Goal: Information Seeking & Learning: Get advice/opinions

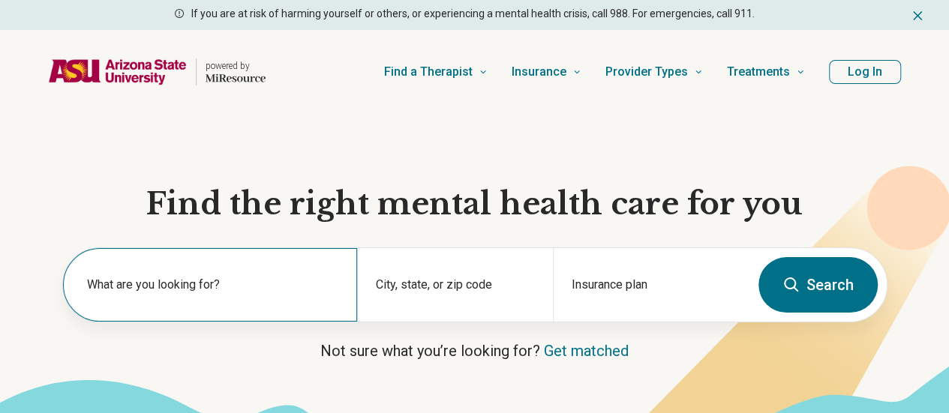
click at [203, 287] on label "What are you looking for?" at bounding box center [213, 285] width 252 height 18
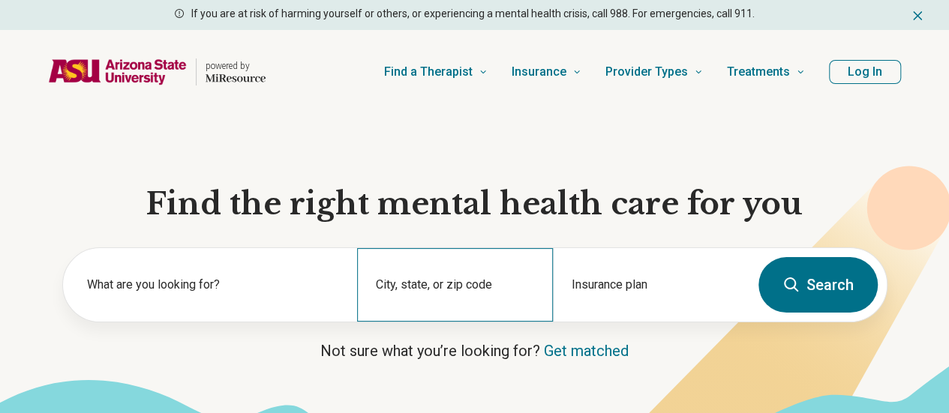
click at [422, 283] on div "City, state, or zip code" at bounding box center [455, 285] width 196 height 74
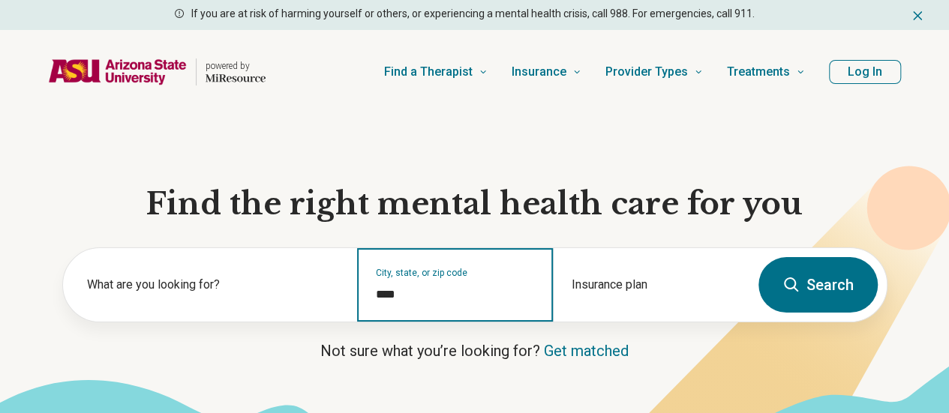
type input "*****"
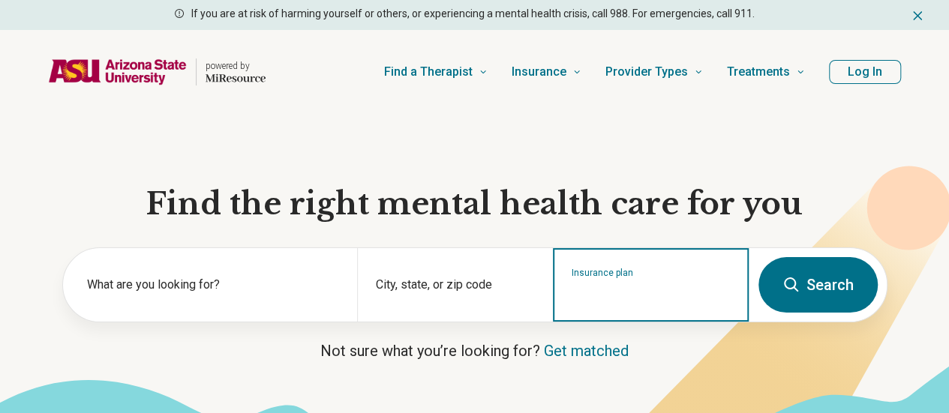
click at [651, 298] on input "Insurance plan" at bounding box center [651, 295] width 159 height 18
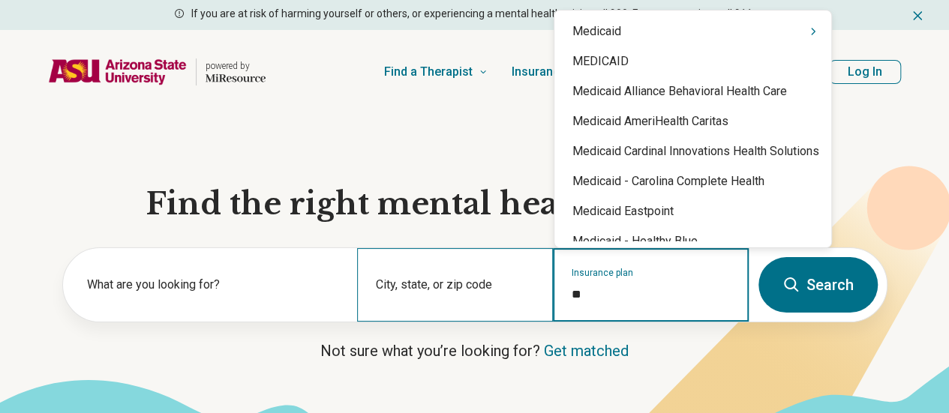
type input "*"
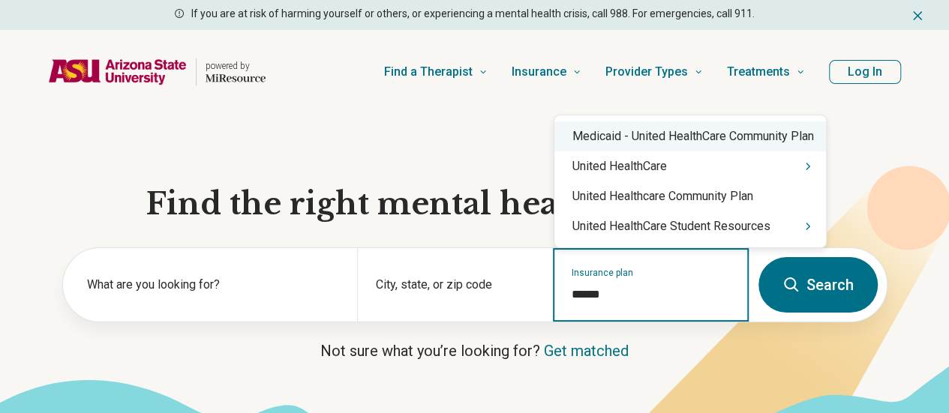
click at [717, 138] on div "Medicaid - United HealthСare Community Plan" at bounding box center [690, 137] width 272 height 30
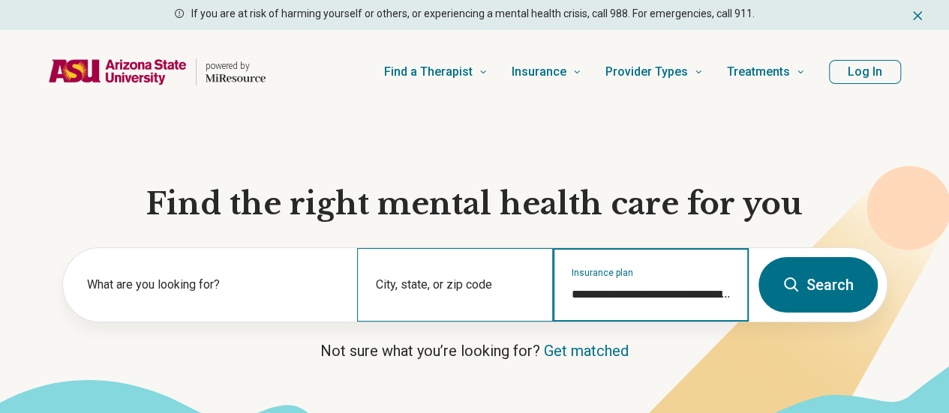
type input "**********"
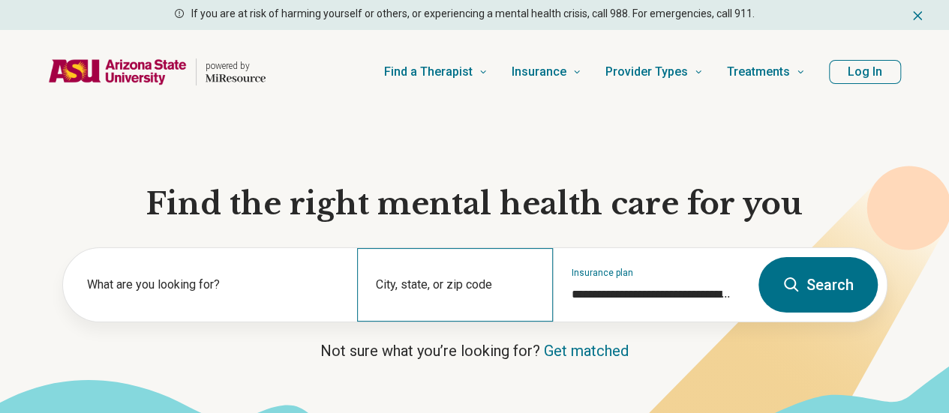
click at [470, 287] on div "City, state, or zip code" at bounding box center [455, 285] width 196 height 74
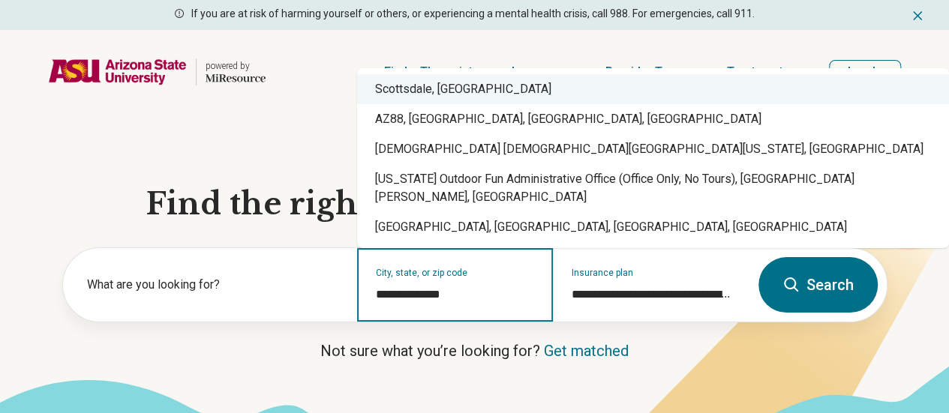
click at [431, 104] on div "Scottsdale, AZ" at bounding box center [653, 89] width 592 height 30
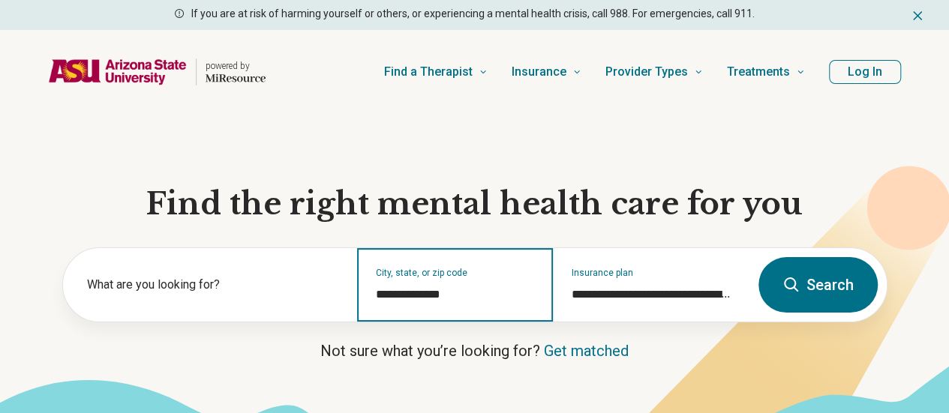
type input "**********"
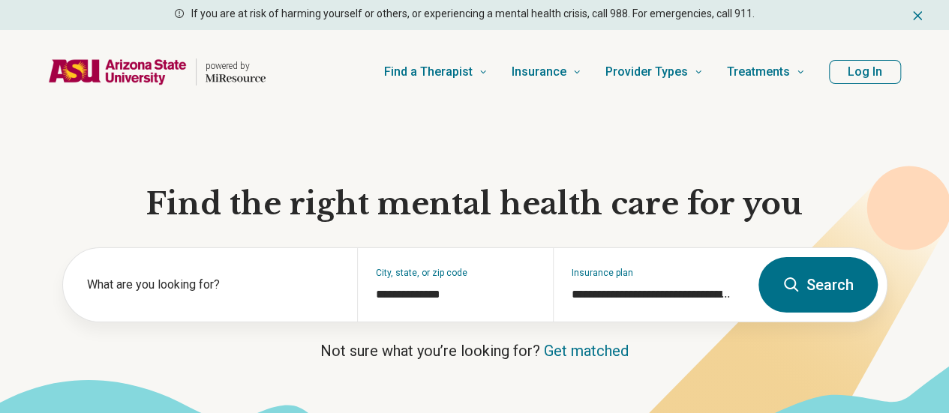
click at [812, 301] on button "Search" at bounding box center [817, 285] width 119 height 56
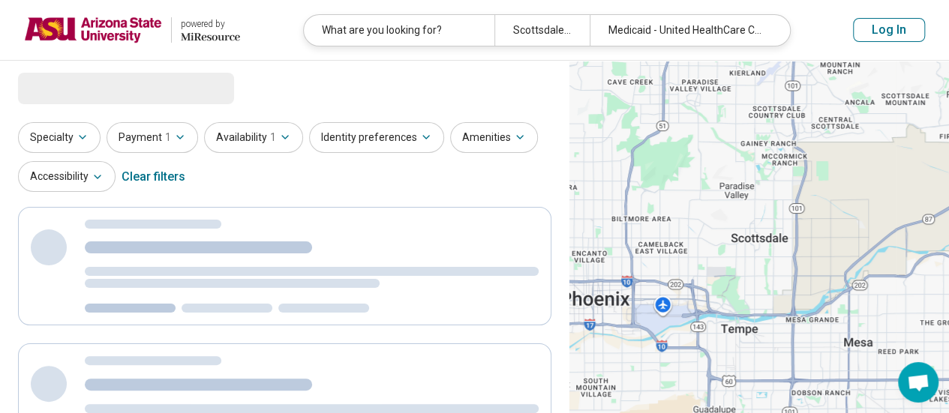
select select "***"
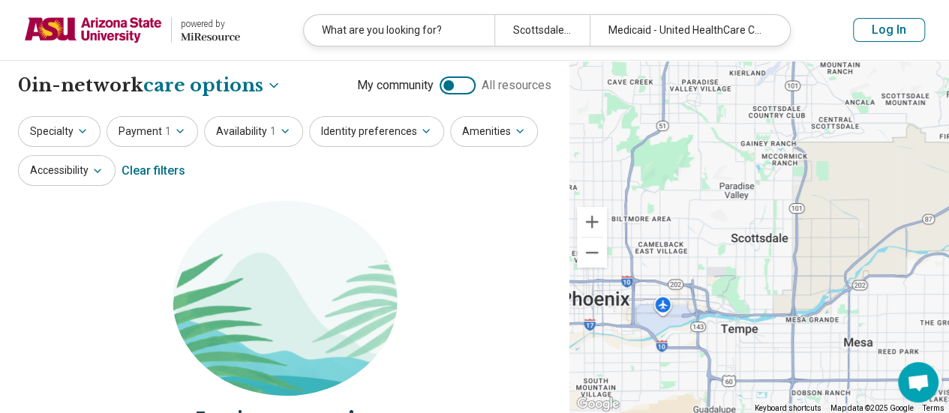
click at [461, 84] on div at bounding box center [458, 86] width 36 height 18
click at [183, 131] on button "Payment 1" at bounding box center [153, 131] width 92 height 31
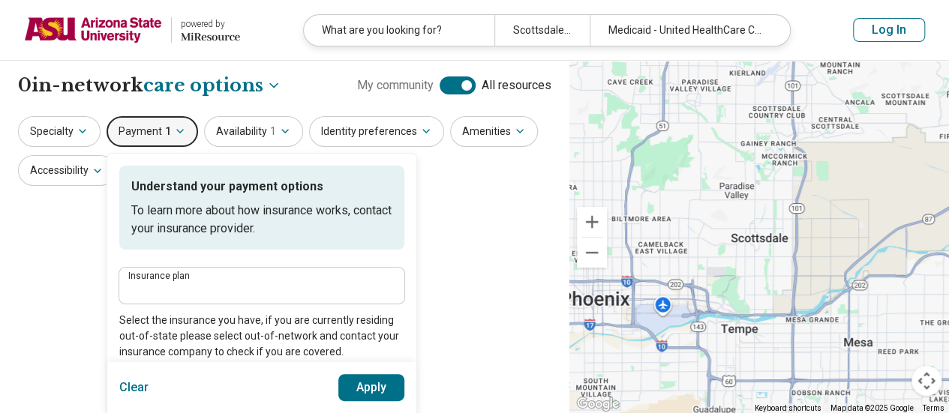
type input "**********"
click at [216, 34] on icon "Miresource logo" at bounding box center [210, 37] width 59 height 12
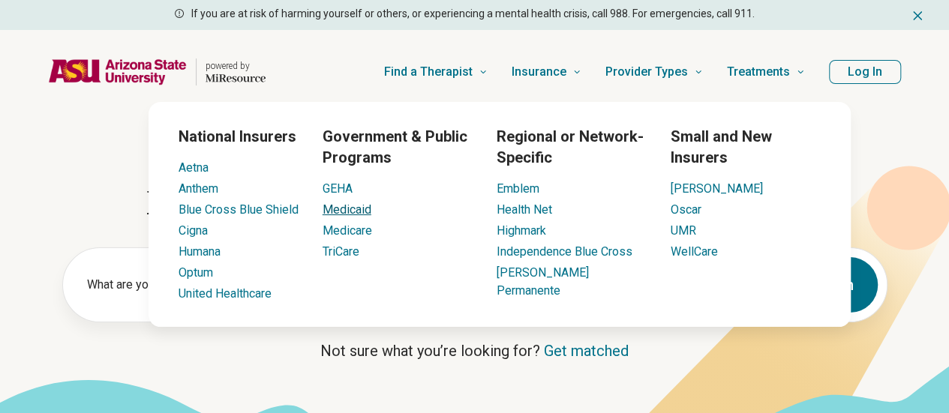
click at [357, 208] on link "Medicaid" at bounding box center [347, 210] width 49 height 14
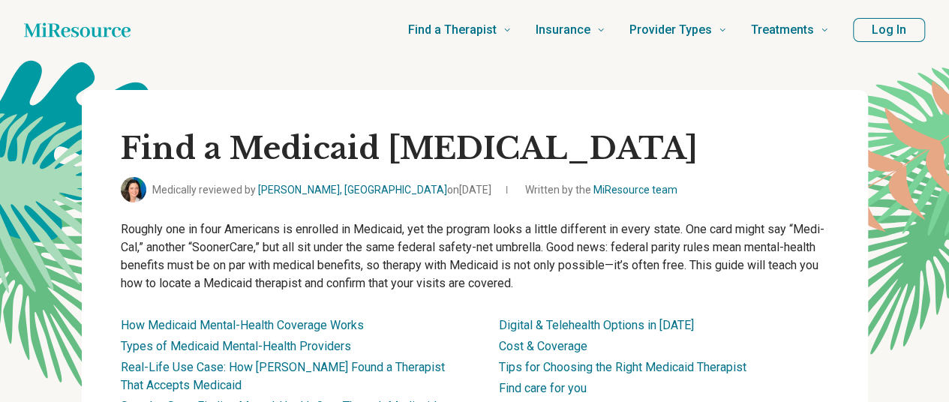
click at [329, 268] on p "Roughly one in four Americans is enrolled in Medicaid, yet the program looks a …" at bounding box center [475, 257] width 708 height 72
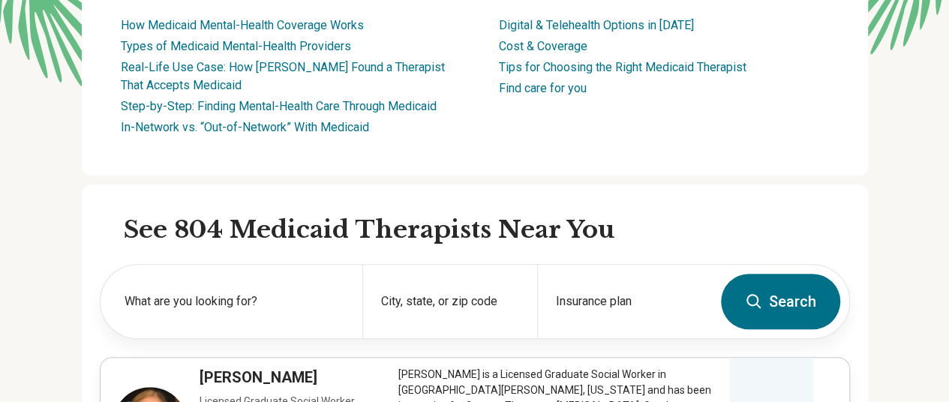
scroll to position [375, 0]
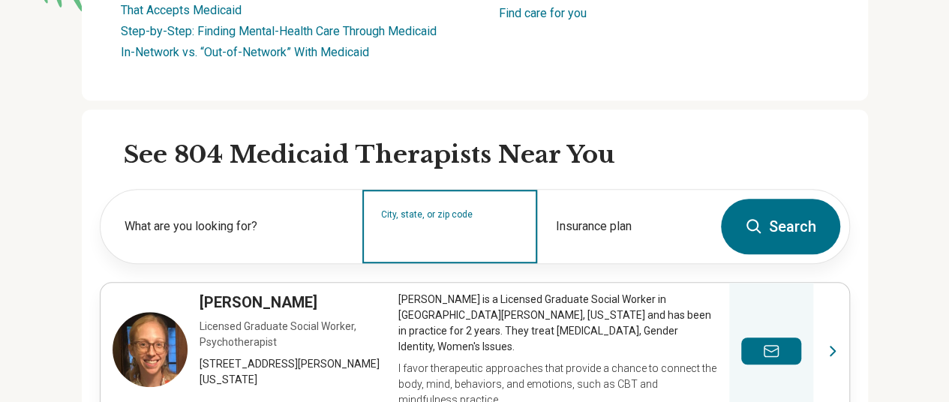
click at [410, 229] on input "City, state, or zip code" at bounding box center [450, 236] width 138 height 18
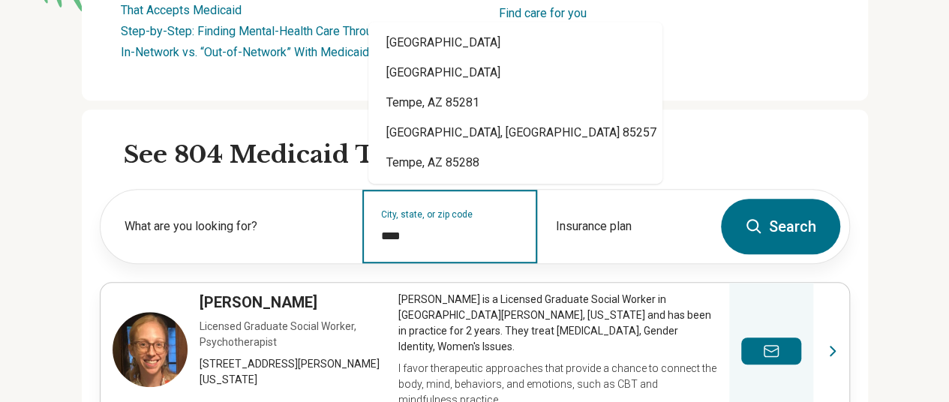
type input "*****"
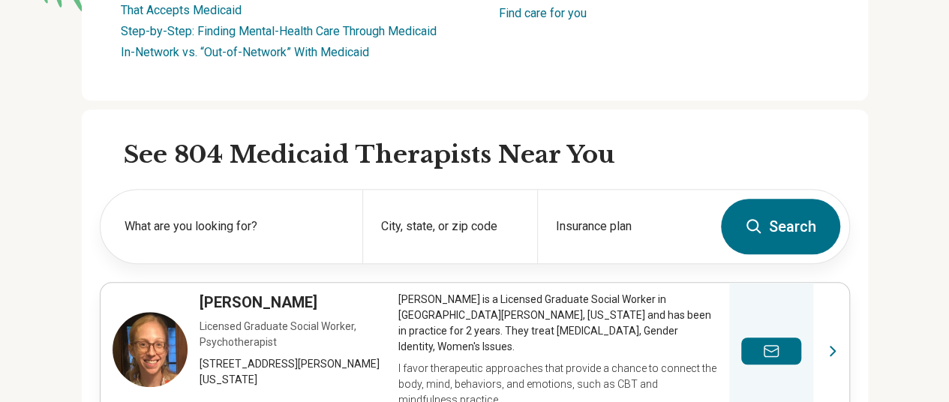
click at [763, 228] on icon at bounding box center [754, 227] width 18 height 18
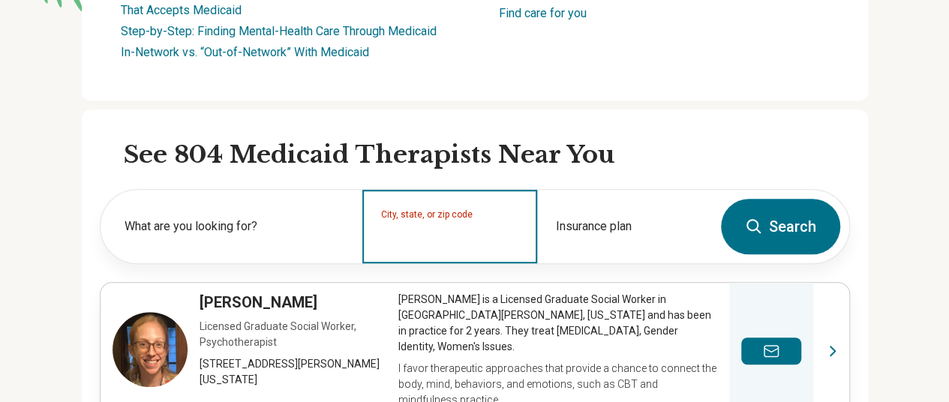
click at [431, 232] on input "City, state, or zip code" at bounding box center [450, 236] width 138 height 18
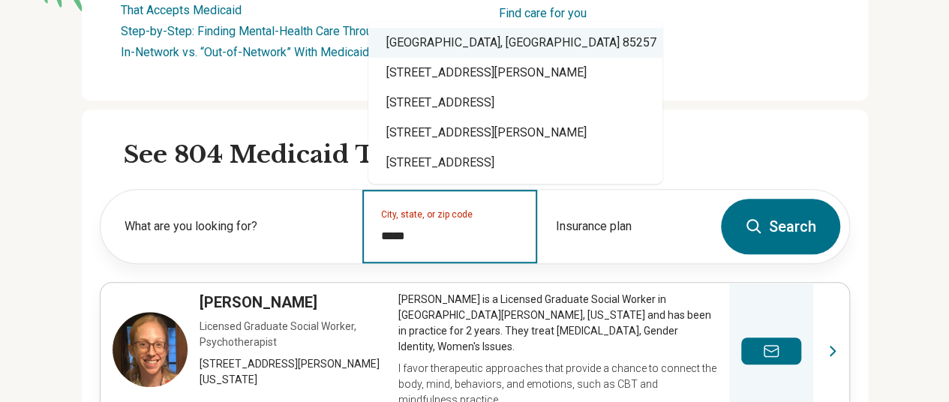
click at [473, 38] on div "Scottsdale, AZ 85257" at bounding box center [515, 43] width 294 height 30
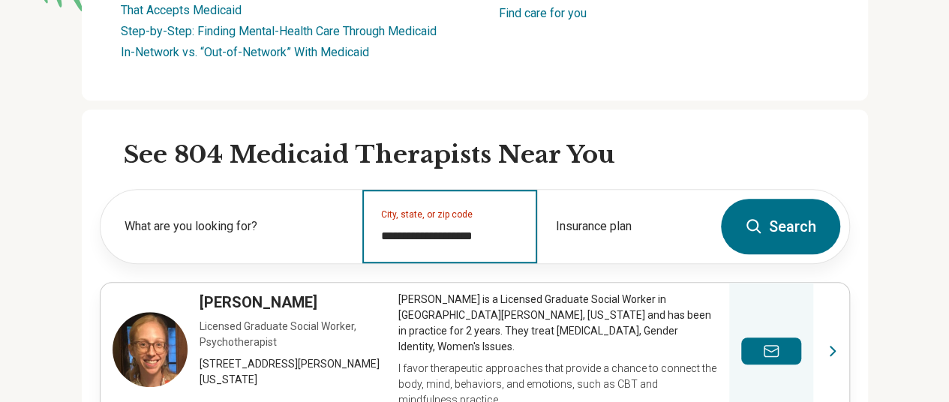
type input "**********"
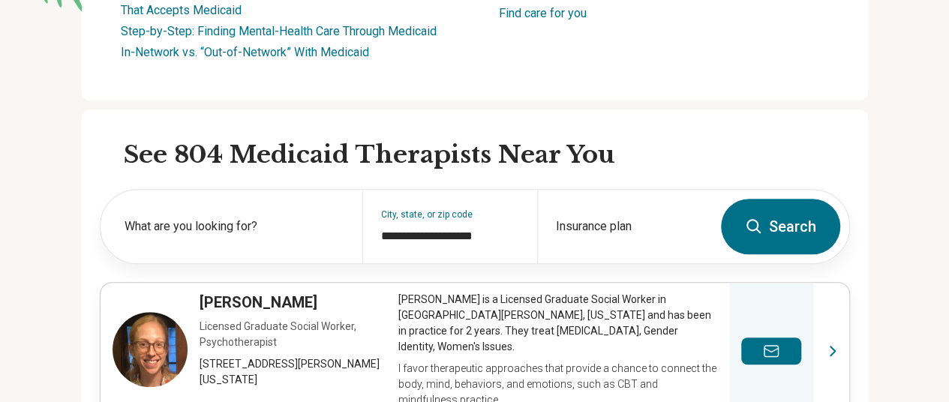
click at [781, 221] on button "Search" at bounding box center [780, 227] width 119 height 56
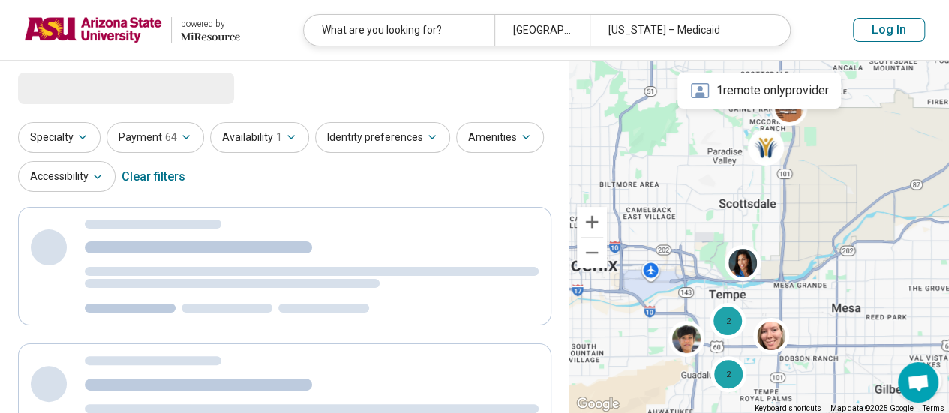
select select "***"
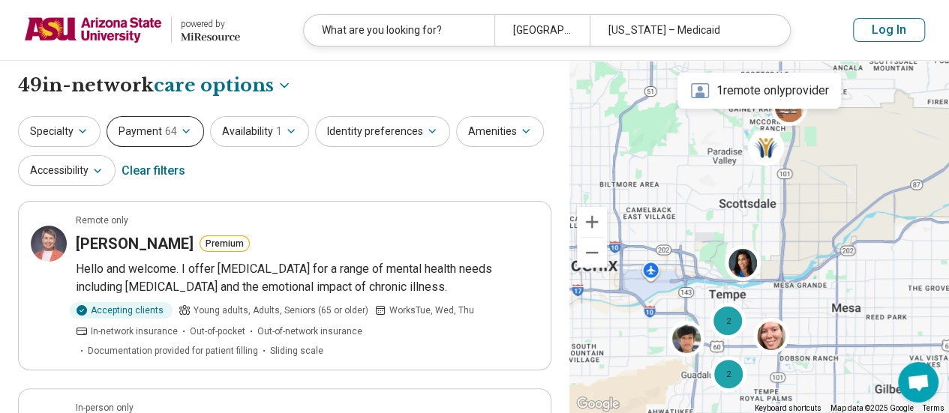
click at [182, 128] on icon "button" at bounding box center [186, 131] width 12 height 12
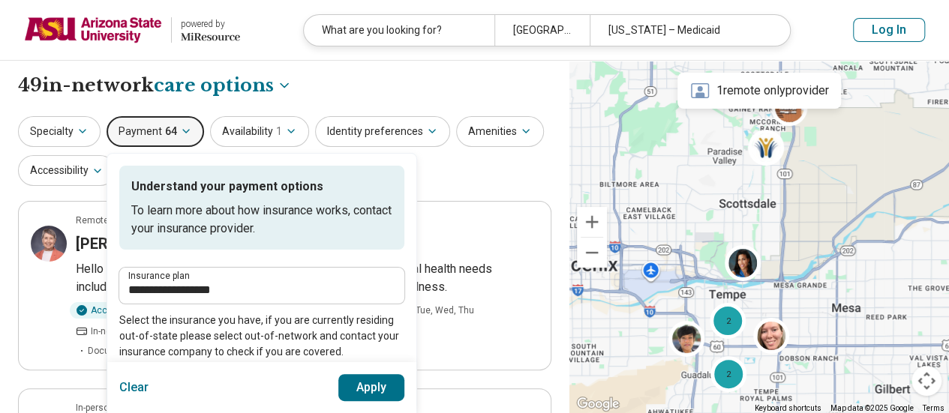
scroll to position [75, 0]
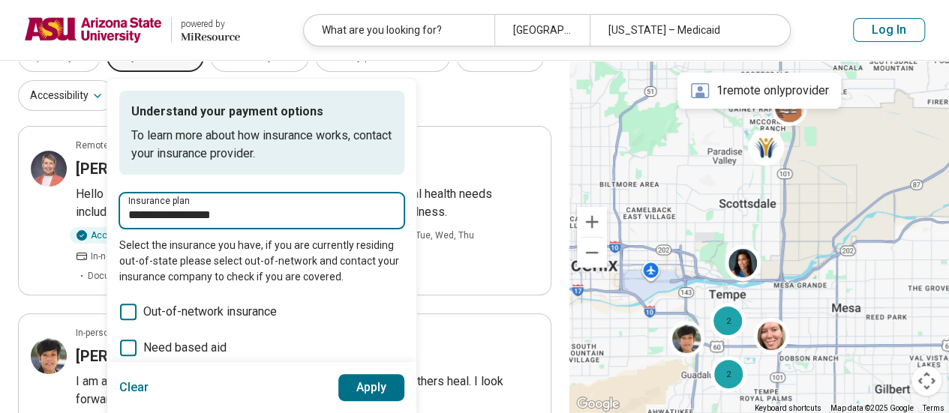
click at [182, 215] on input "**********" at bounding box center [261, 215] width 267 height 18
drag, startPoint x: 257, startPoint y: 211, endPoint x: 78, endPoint y: 223, distance: 179.7
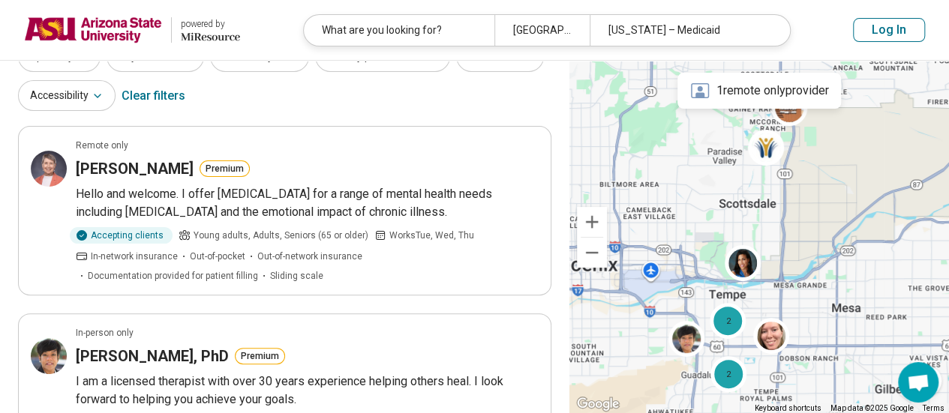
scroll to position [0, 0]
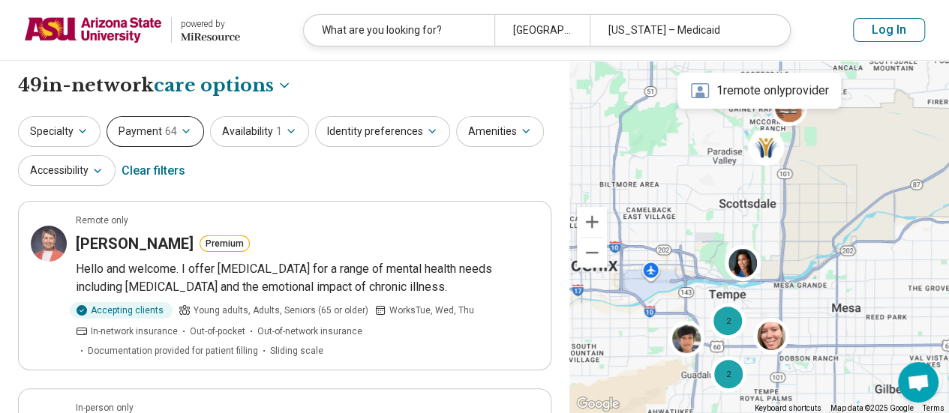
click at [161, 128] on button "Payment 64" at bounding box center [156, 131] width 98 height 31
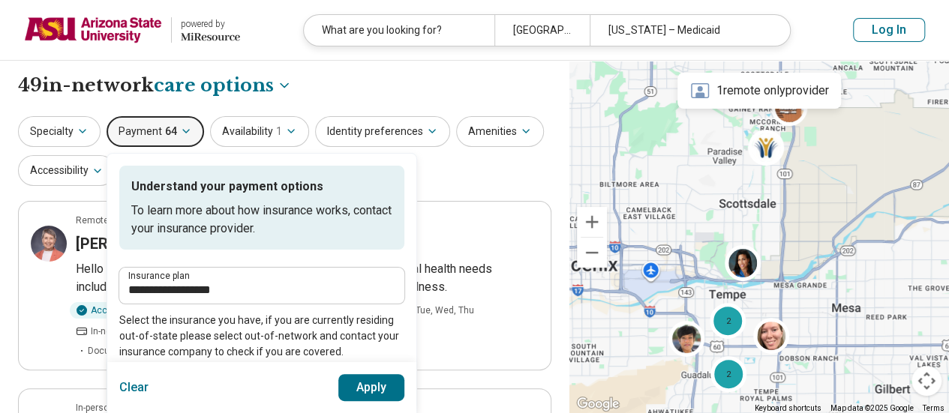
scroll to position [75, 0]
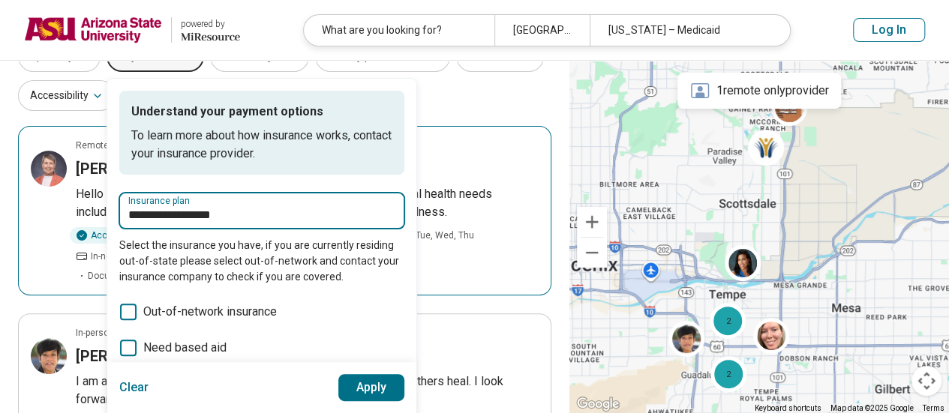
drag, startPoint x: 254, startPoint y: 212, endPoint x: 95, endPoint y: 224, distance: 158.7
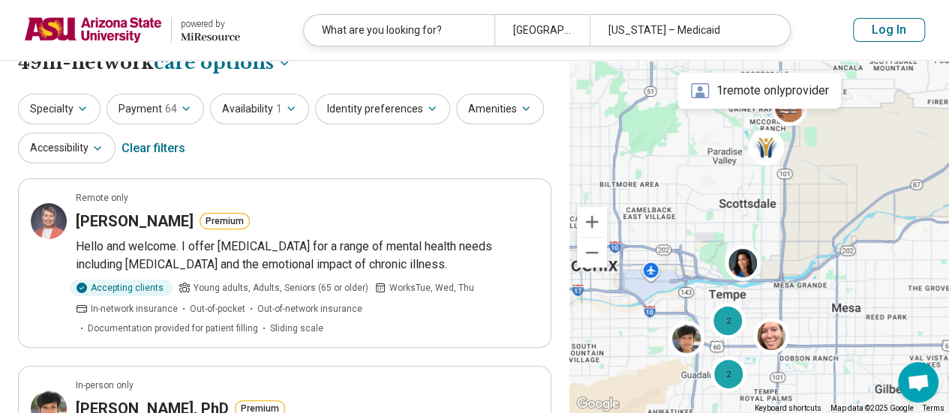
scroll to position [0, 0]
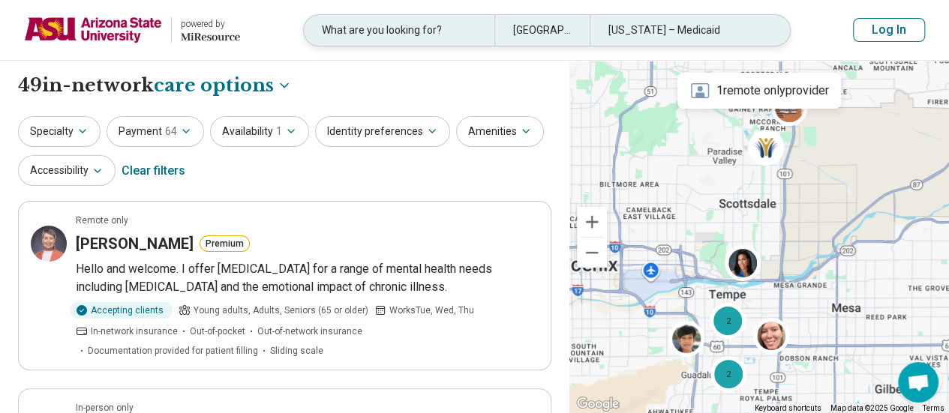
click at [668, 34] on div "Indiana – Medicaid" at bounding box center [685, 30] width 191 height 31
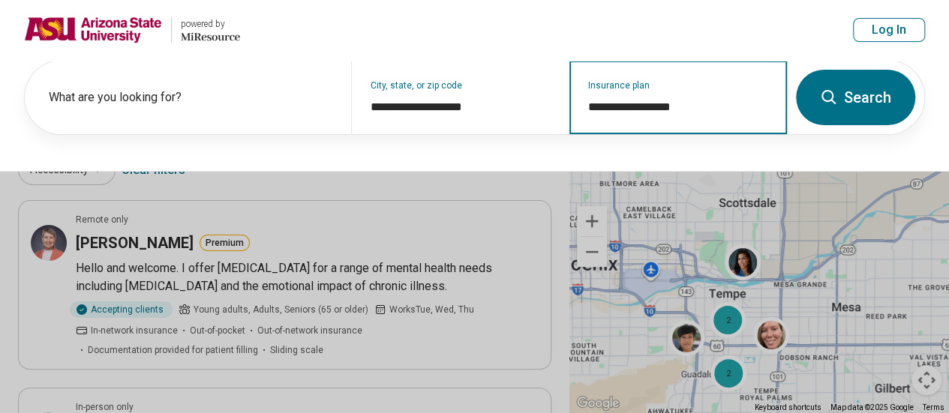
click at [634, 102] on input "**********" at bounding box center [678, 107] width 181 height 18
drag, startPoint x: 717, startPoint y: 108, endPoint x: 545, endPoint y: 101, distance: 171.9
click at [545, 101] on div "**********" at bounding box center [406, 98] width 762 height 74
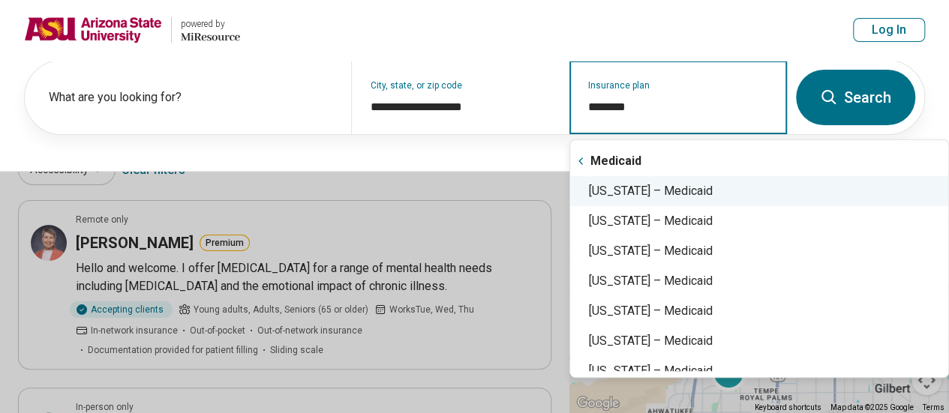
click at [654, 193] on div "Arizona – Medicaid" at bounding box center [759, 191] width 378 height 30
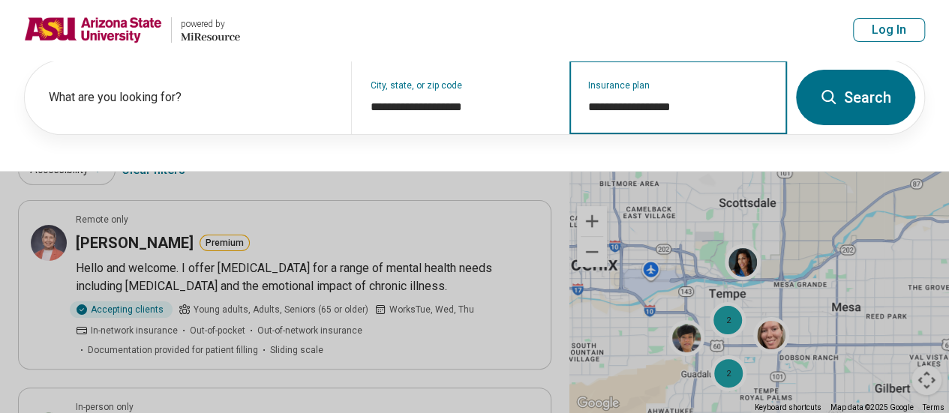
type input "**********"
click at [842, 98] on button "Search" at bounding box center [855, 98] width 119 height 56
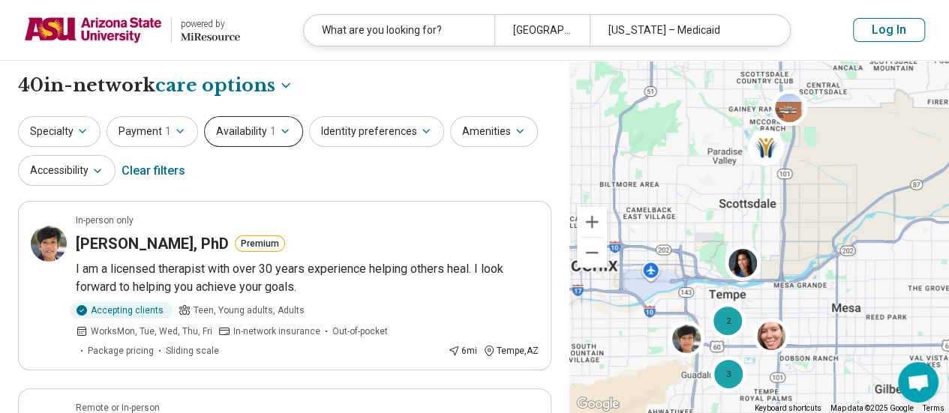
click at [282, 134] on icon "button" at bounding box center [285, 131] width 12 height 12
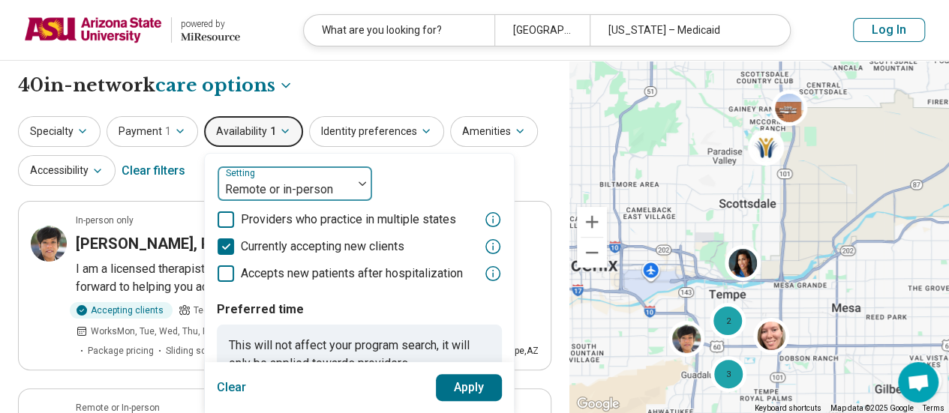
click at [302, 187] on div at bounding box center [285, 189] width 123 height 21
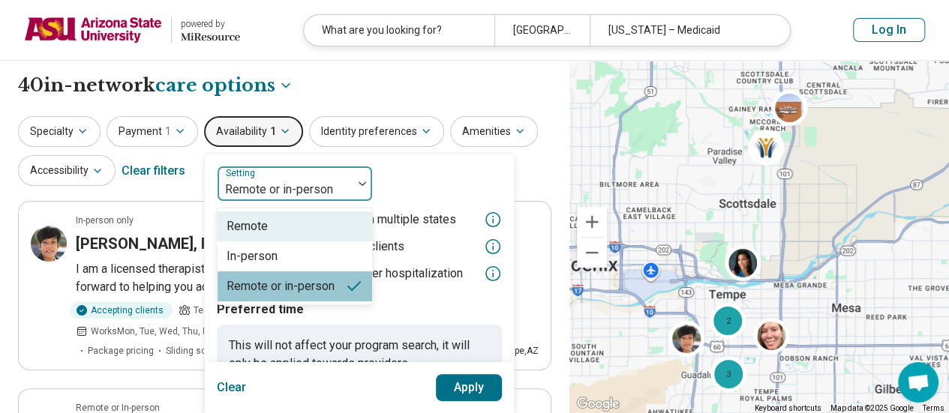
click at [263, 226] on div "Remote" at bounding box center [247, 227] width 41 height 18
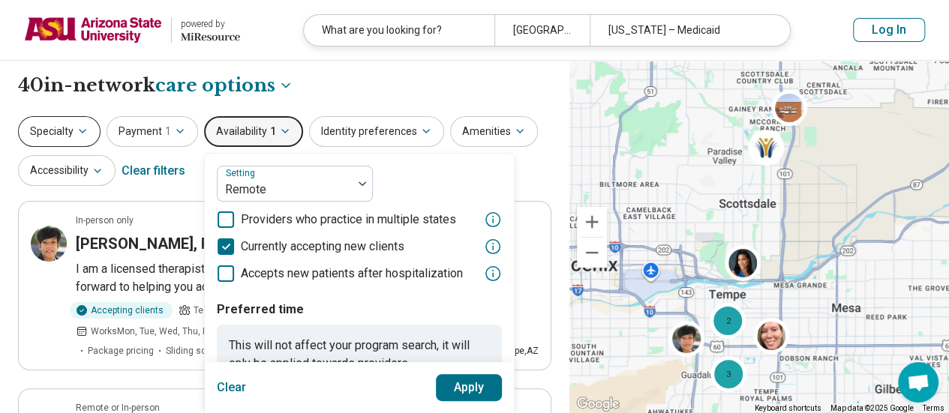
click at [77, 137] on icon "button" at bounding box center [83, 131] width 12 height 12
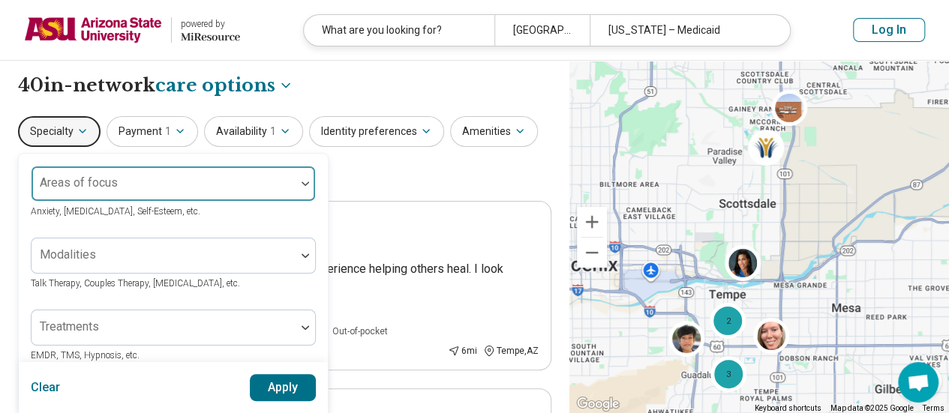
click at [95, 182] on div "Areas of focus" at bounding box center [173, 184] width 285 height 36
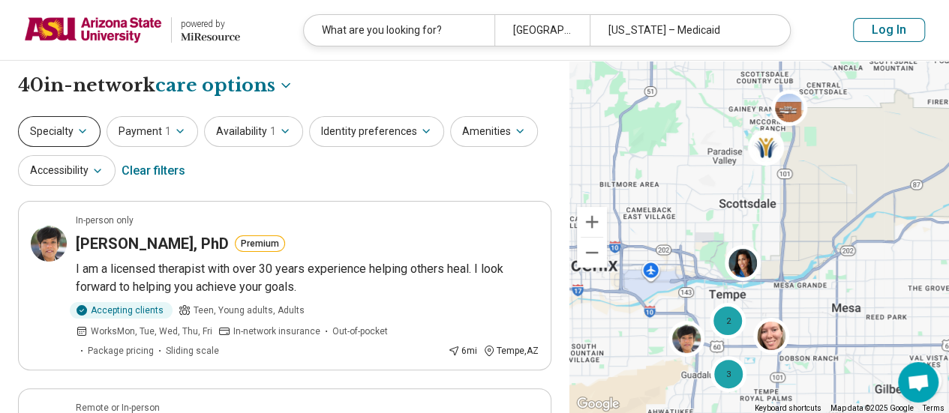
click at [83, 134] on icon "button" at bounding box center [83, 131] width 12 height 12
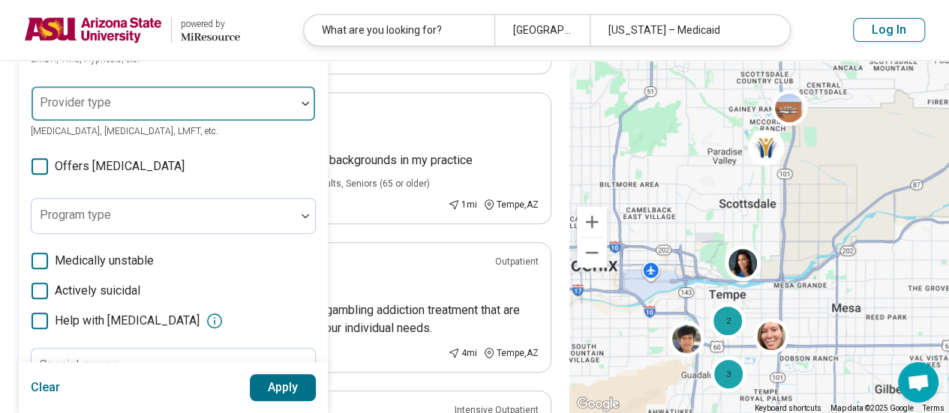
scroll to position [300, 0]
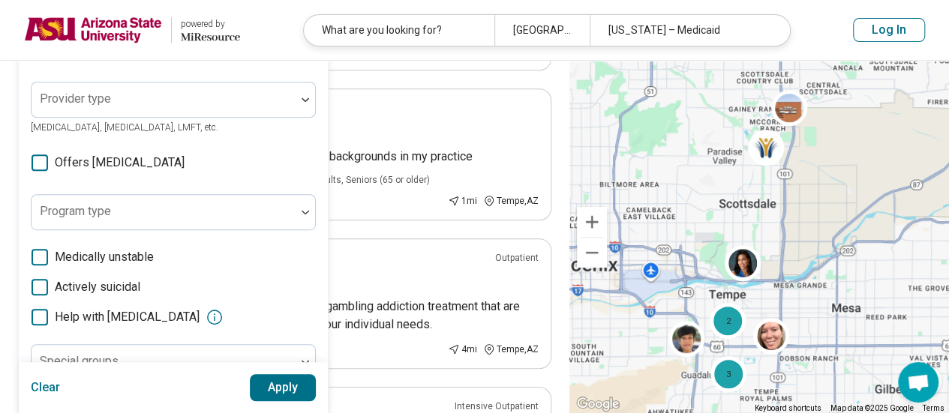
click at [41, 161] on icon at bounding box center [40, 163] width 17 height 17
click at [289, 383] on button "Apply" at bounding box center [283, 387] width 67 height 27
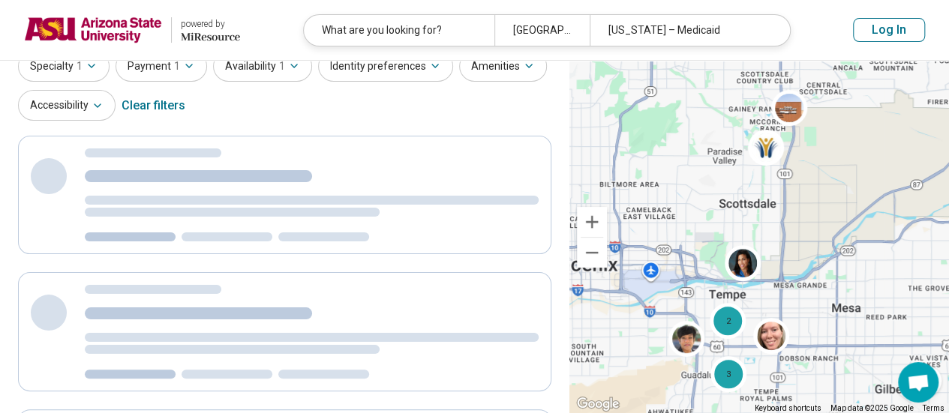
scroll to position [13, 0]
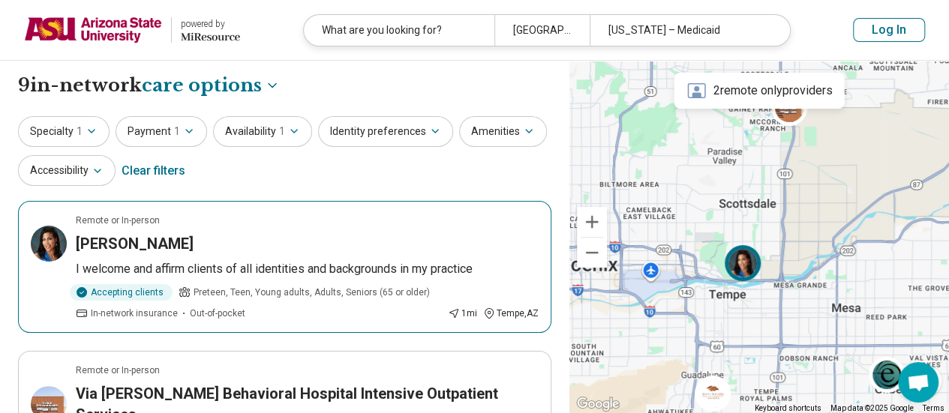
click at [176, 236] on div "[PERSON_NAME]" at bounding box center [307, 243] width 463 height 21
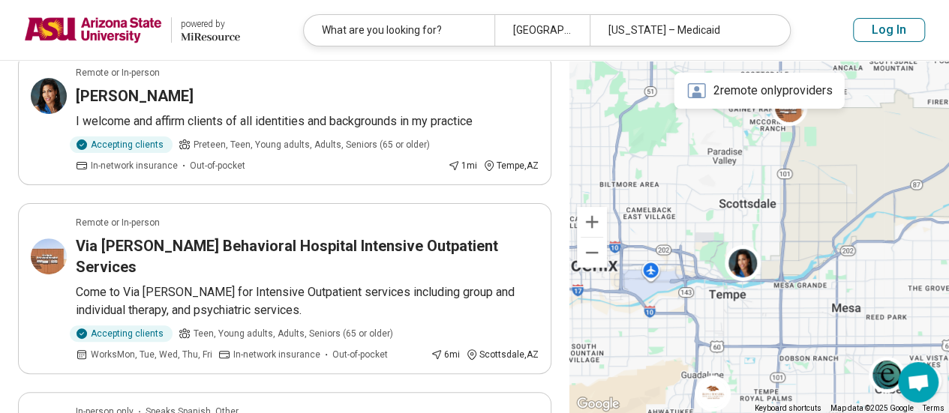
scroll to position [150, 0]
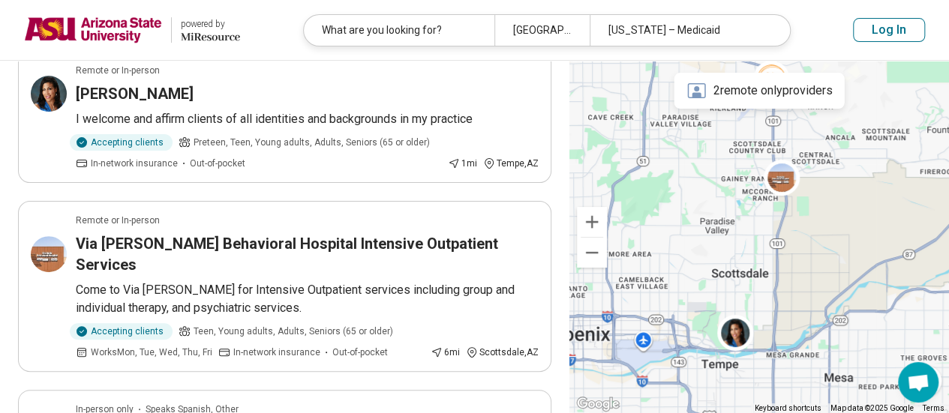
drag, startPoint x: 761, startPoint y: 174, endPoint x: 756, endPoint y: 245, distance: 70.7
click at [756, 245] on div at bounding box center [759, 237] width 380 height 353
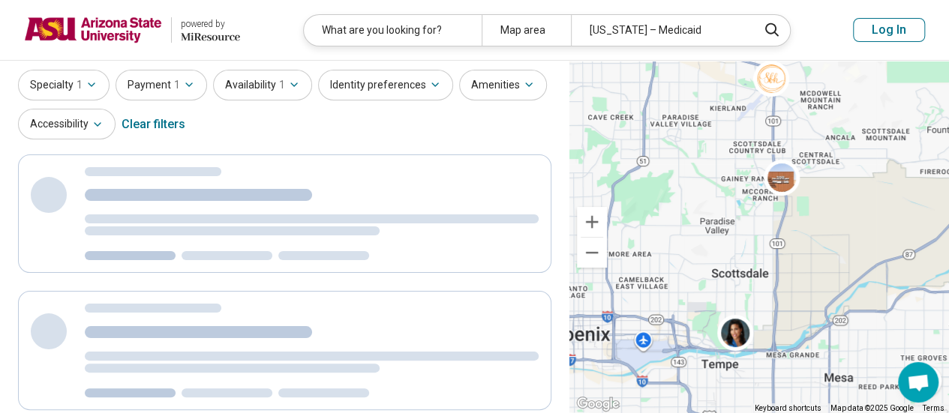
scroll to position [0, 0]
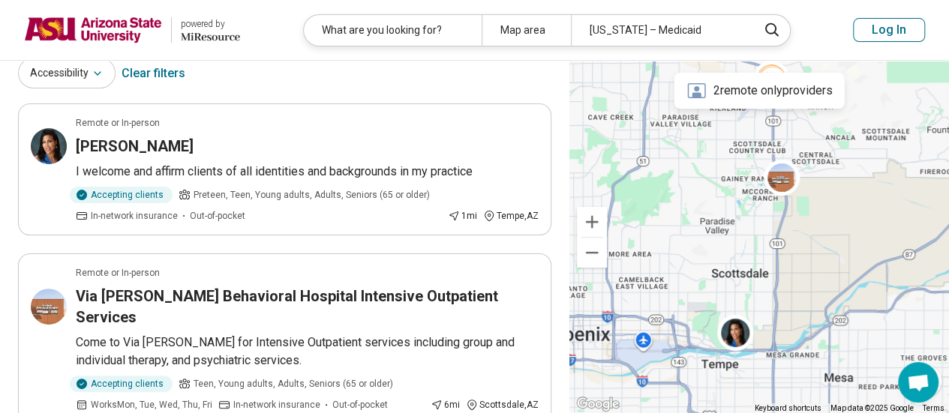
scroll to position [75, 0]
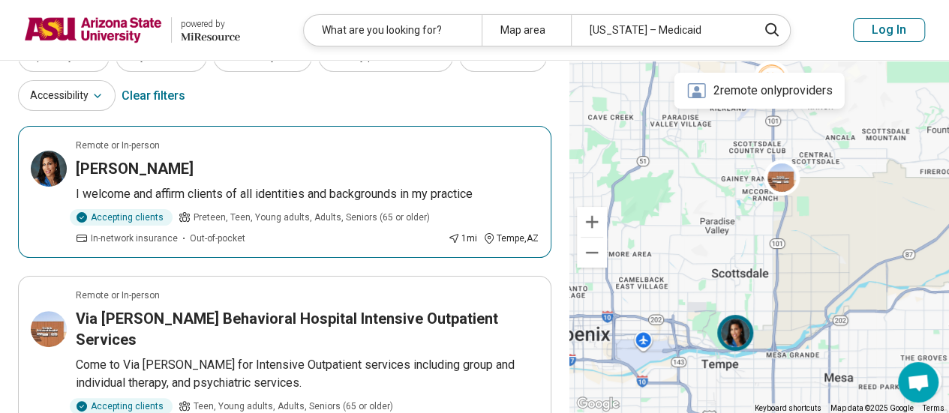
click at [231, 176] on div "[PERSON_NAME]" at bounding box center [307, 168] width 463 height 21
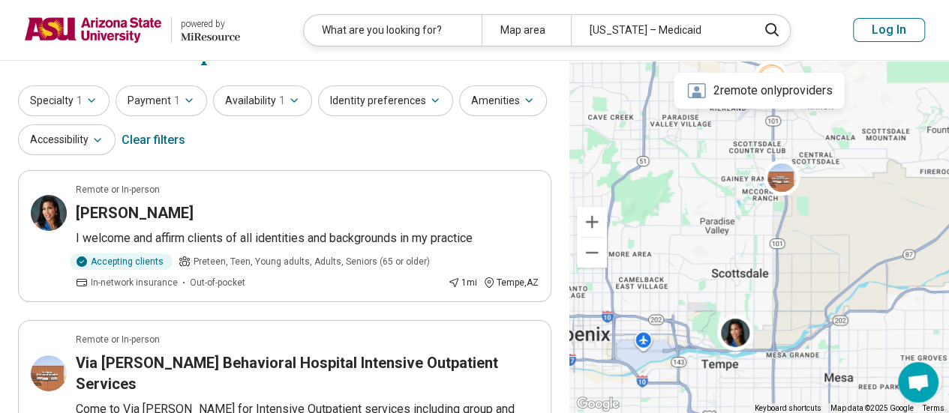
scroll to position [0, 0]
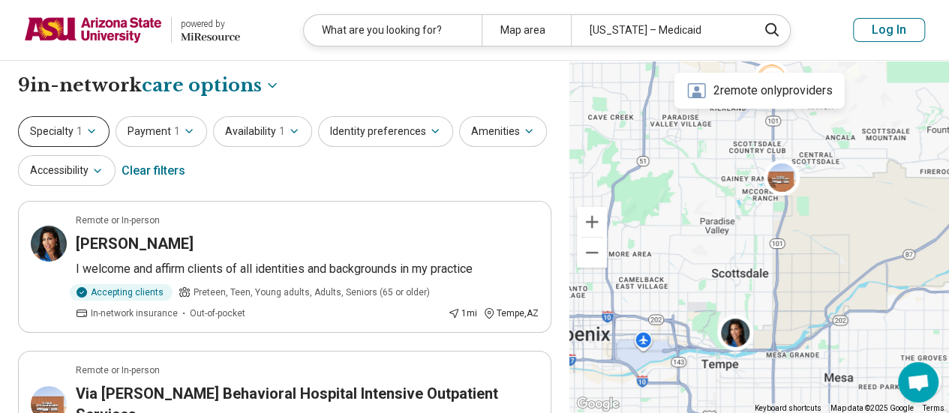
click at [92, 134] on icon "button" at bounding box center [92, 131] width 12 height 12
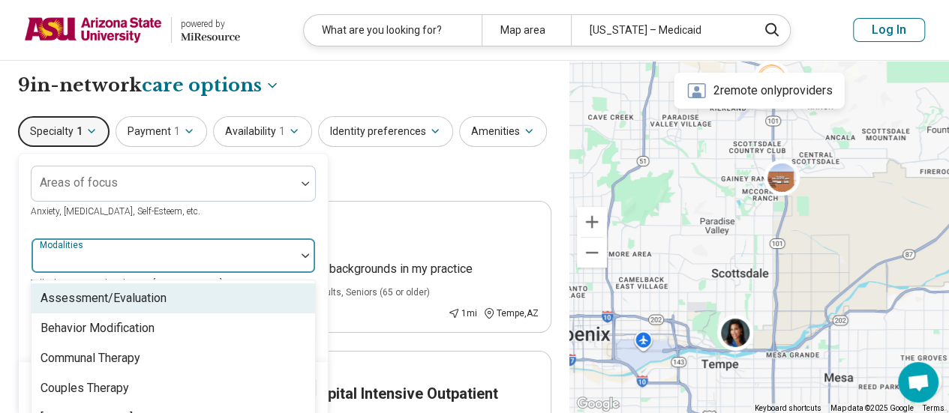
click at [81, 257] on div "Modalities" at bounding box center [173, 256] width 285 height 36
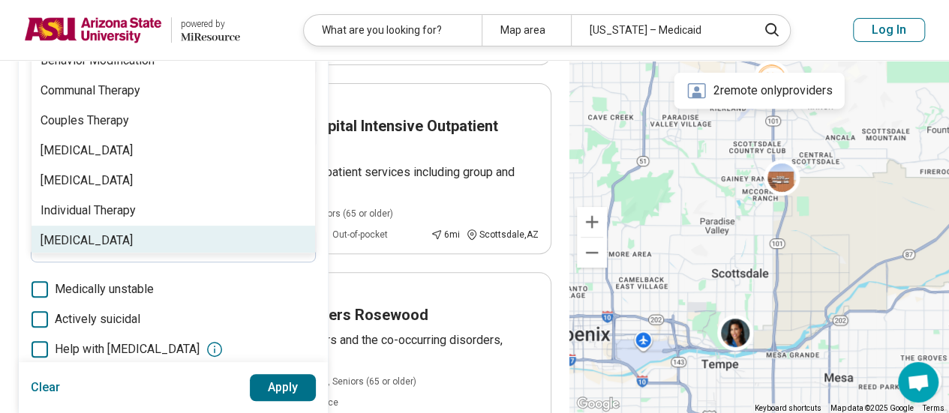
scroll to position [273, 0]
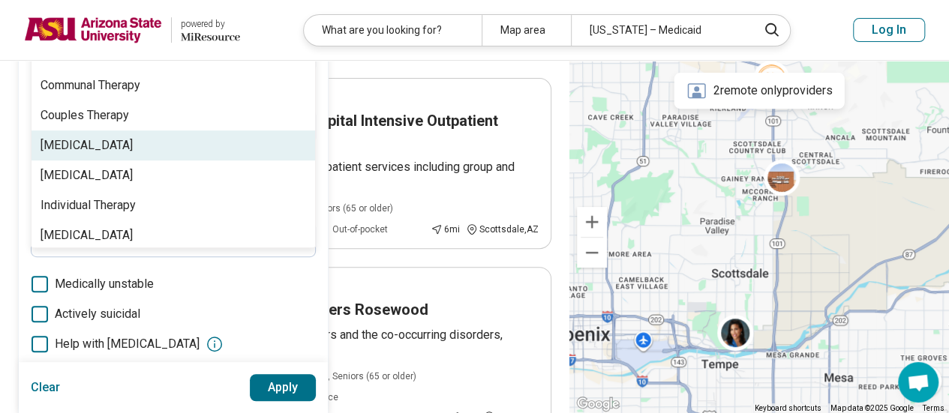
click at [72, 137] on div "Family Therapy" at bounding box center [87, 146] width 92 height 18
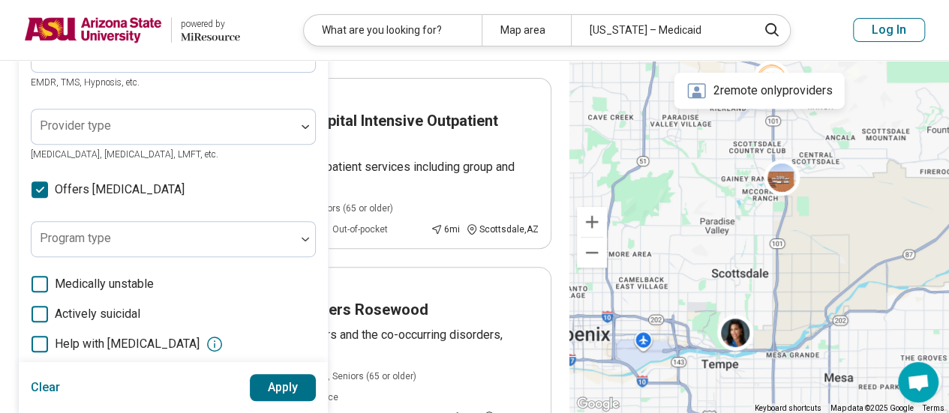
click at [26, 251] on div "Areas of focus Anxiety, Depression, Self-Esteem, etc. Modalities Family Therapy…" at bounding box center [173, 186] width 309 height 611
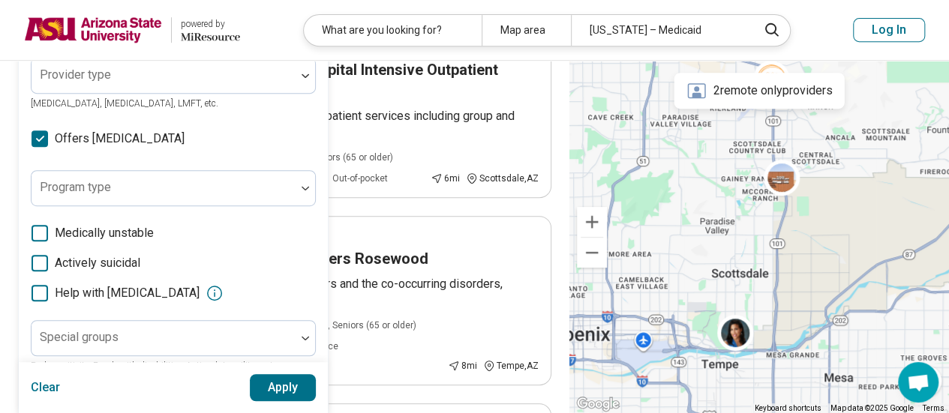
scroll to position [348, 0]
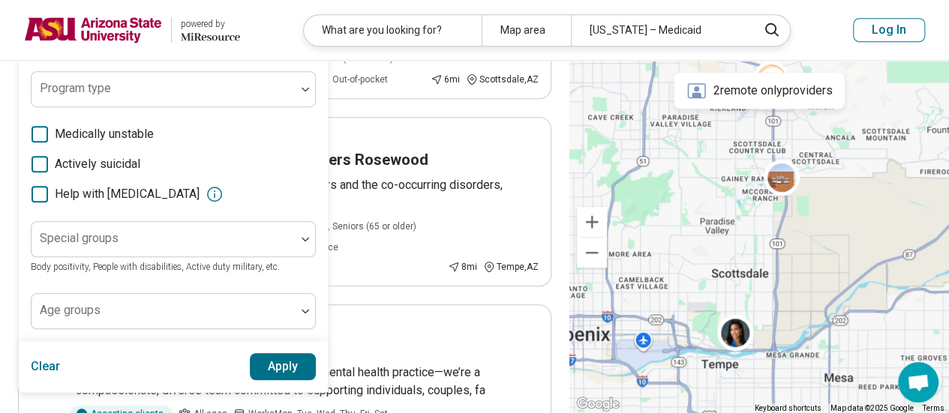
click at [288, 363] on button "Apply" at bounding box center [283, 366] width 67 height 27
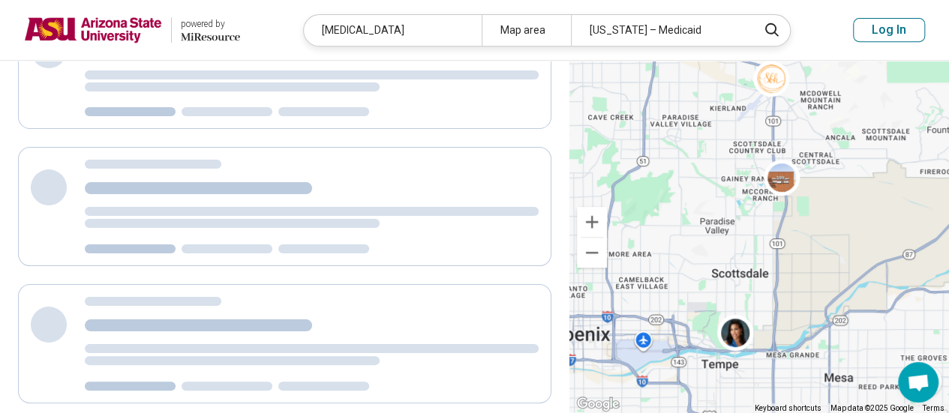
scroll to position [96, 0]
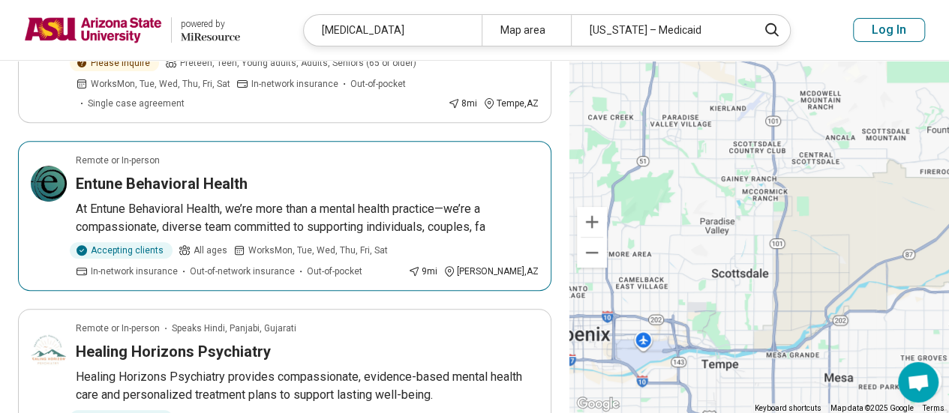
scroll to position [225, 0]
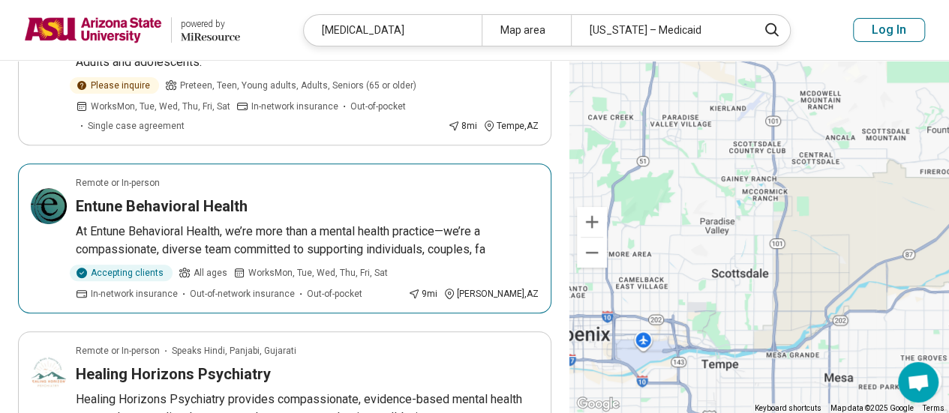
click at [122, 212] on h3 "Entune Behavioral Health" at bounding box center [162, 206] width 172 height 21
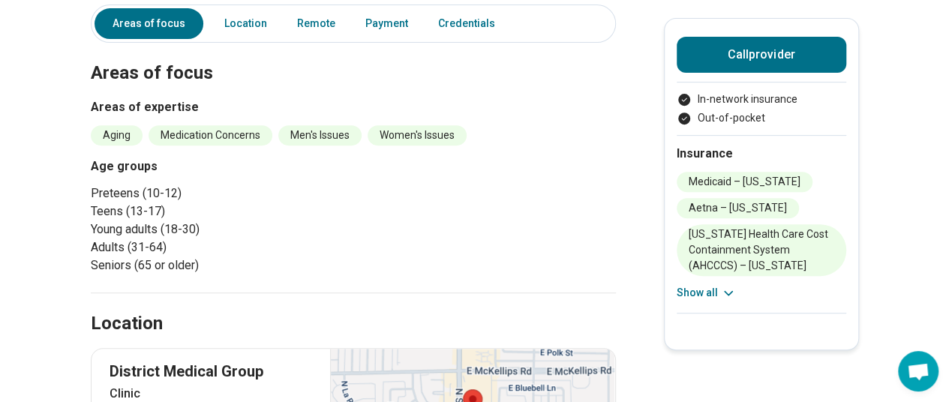
scroll to position [225, 0]
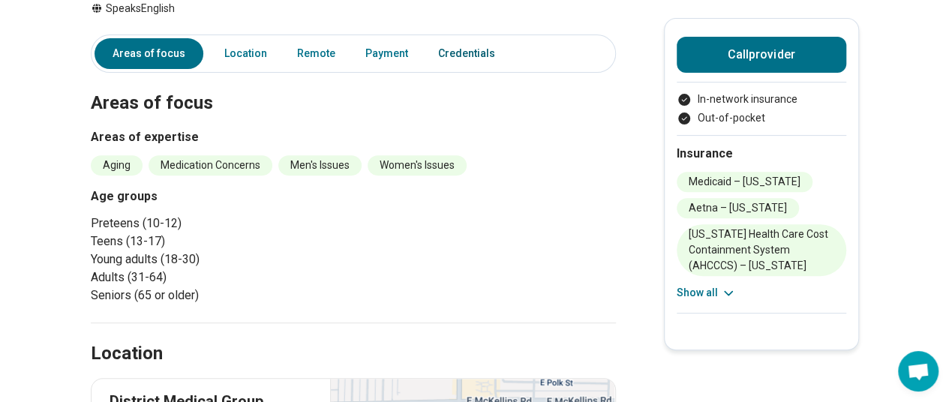
click at [449, 53] on link "Credentials" at bounding box center [471, 53] width 84 height 31
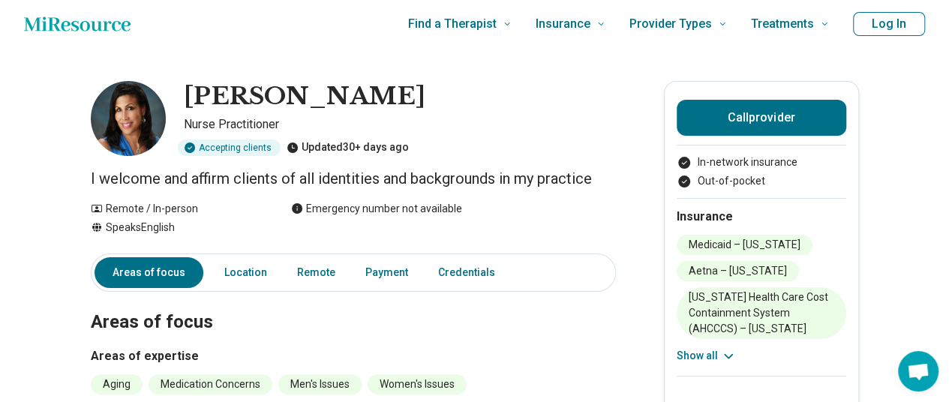
scroll to position [0, 0]
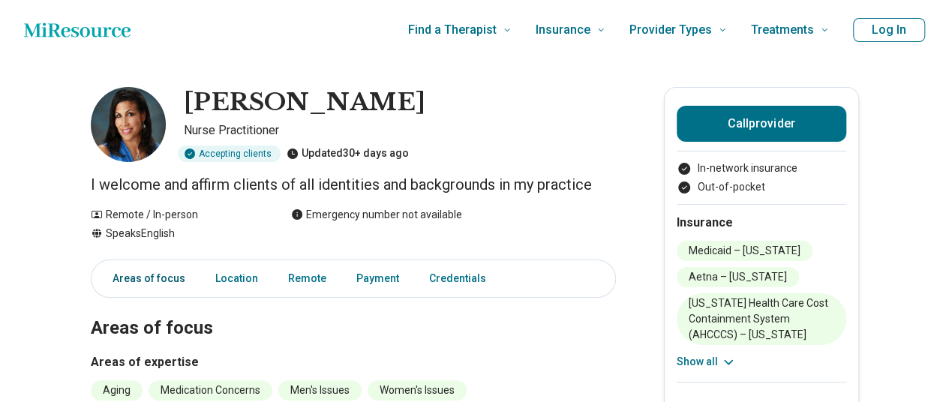
click at [167, 273] on link "Areas of focus" at bounding box center [145, 278] width 100 height 31
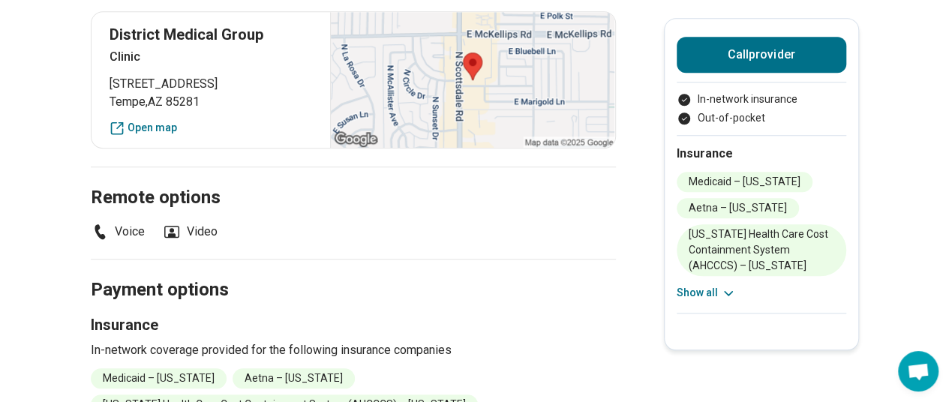
scroll to position [504, 0]
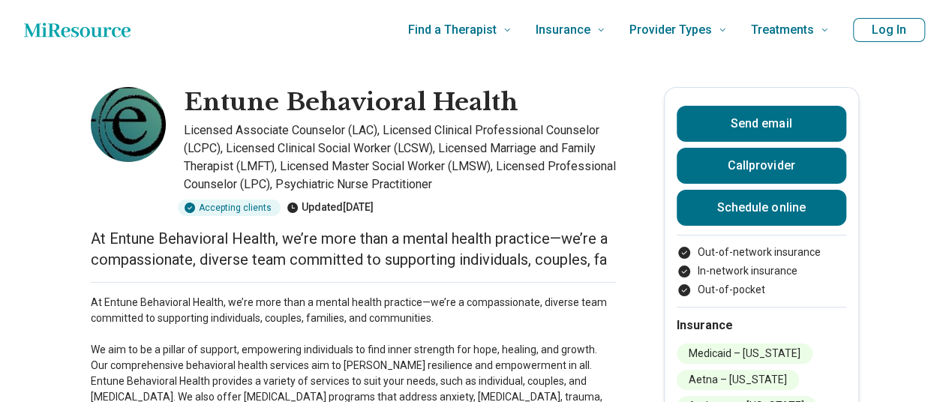
click at [509, 250] on p "At Entune Behavioral Health, we’re more than a mental health practice—we’re a c…" at bounding box center [353, 249] width 525 height 42
click at [366, 317] on p "At Entune Behavioral Health, we’re more than a mental health practice—we’re a c…" at bounding box center [353, 374] width 525 height 158
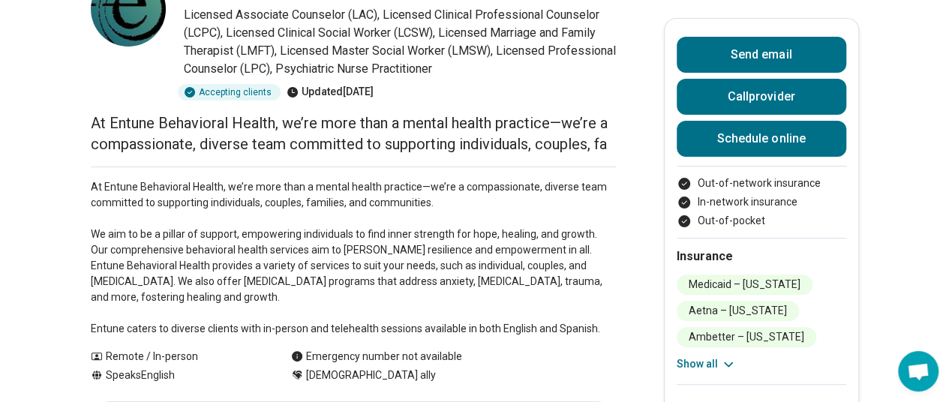
scroll to position [150, 0]
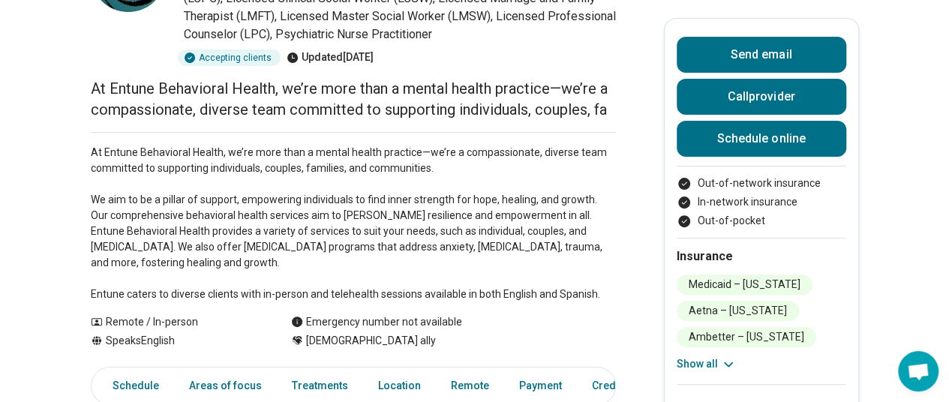
click at [203, 280] on p "At Entune Behavioral Health, we’re more than a mental health practice—we’re a c…" at bounding box center [353, 224] width 525 height 158
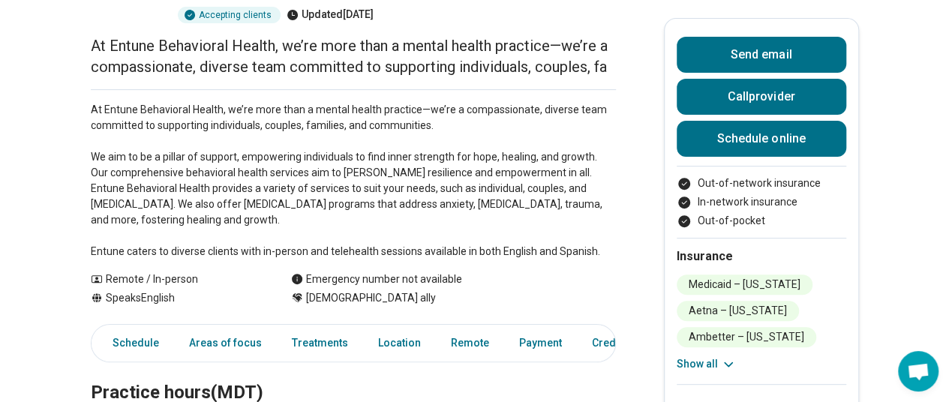
scroll to position [300, 0]
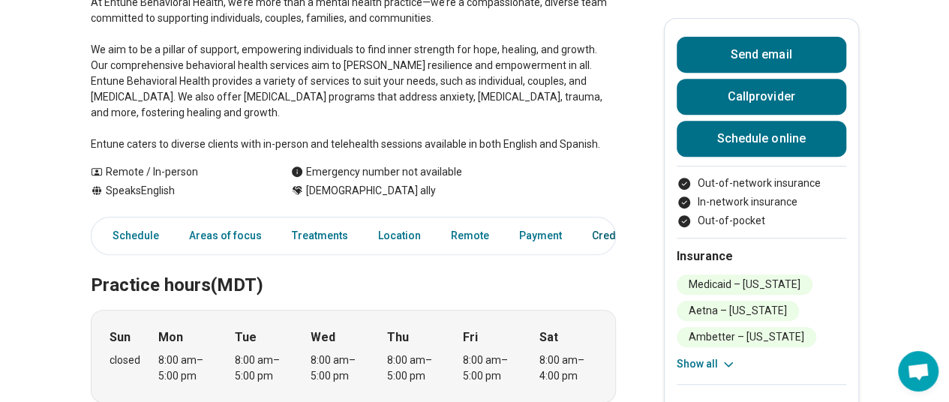
click at [608, 221] on link "Credentials" at bounding box center [620, 236] width 75 height 31
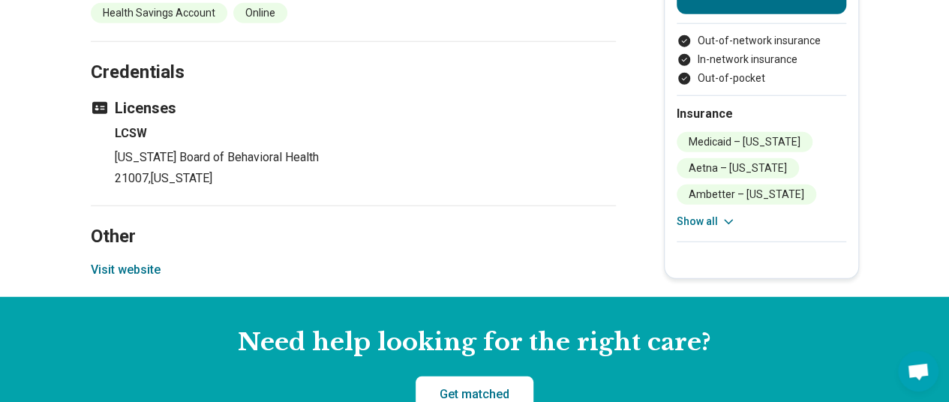
scroll to position [1994, 0]
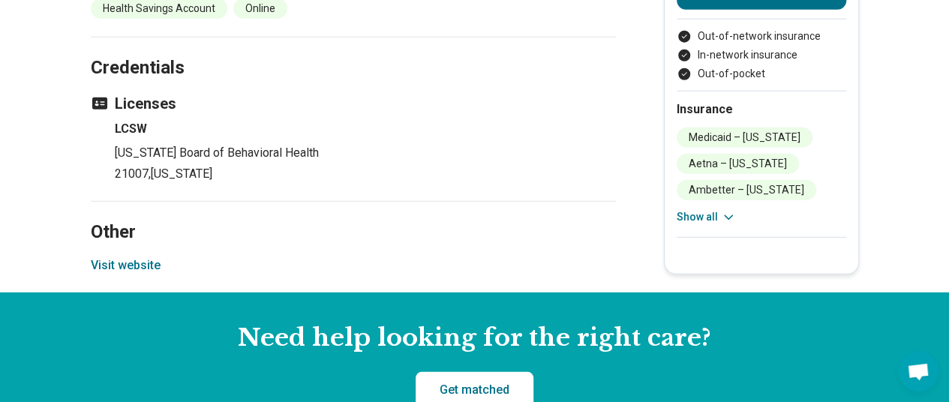
drag, startPoint x: 131, startPoint y: 244, endPoint x: 45, endPoint y: 236, distance: 85.9
click at [131, 257] on button "Visit website" at bounding box center [126, 266] width 70 height 18
